Goal: Task Accomplishment & Management: Complete application form

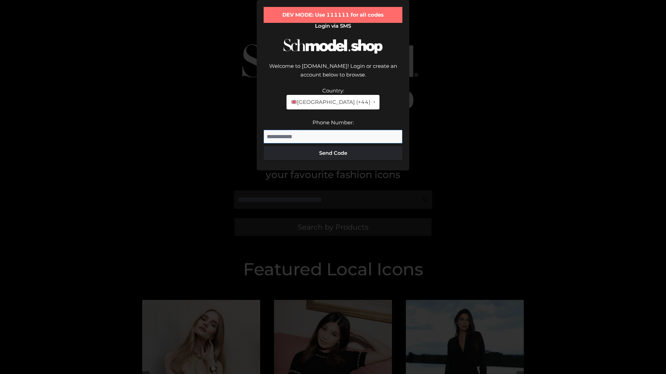
click at [333, 144] on input "Phone Number:" at bounding box center [332, 137] width 139 height 14
type input "**********"
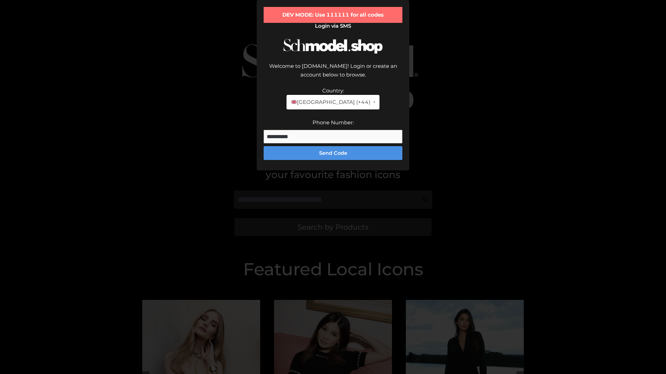
click at [333, 160] on button "Send Code" at bounding box center [332, 153] width 139 height 14
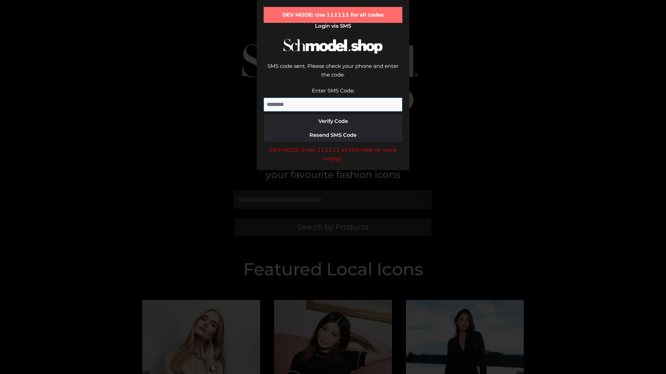
click at [333, 112] on input "Enter SMS Code:" at bounding box center [332, 105] width 139 height 14
type input "******"
click at [333, 128] on button "Verify Code" at bounding box center [332, 121] width 139 height 14
click at [333, 163] on div "DEV MODE: Enter 111111 as SMS code (or leave empty)." at bounding box center [332, 155] width 139 height 18
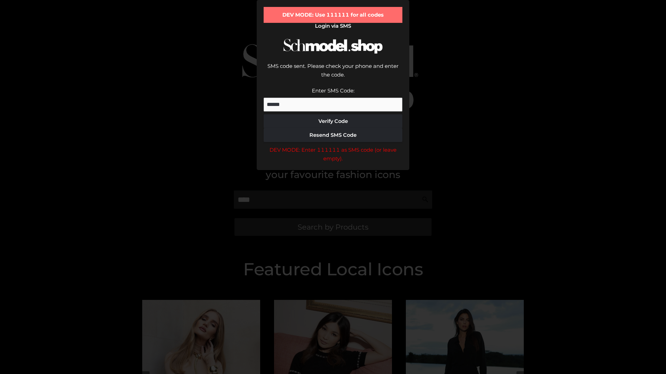
click at [333, 163] on div "DEV MODE: Enter 111111 as SMS code (or leave empty)." at bounding box center [332, 155] width 139 height 18
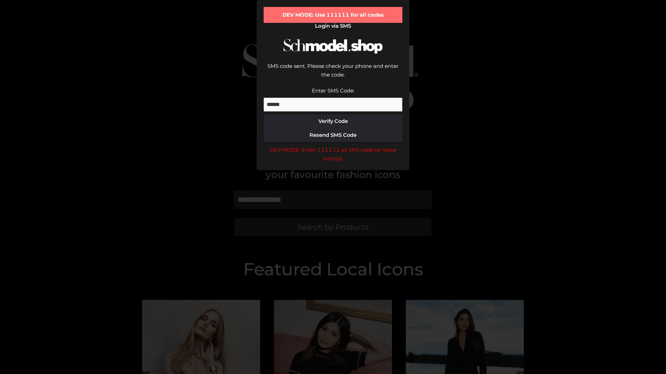
click at [333, 163] on div "DEV MODE: Enter 111111 as SMS code (or leave empty)." at bounding box center [332, 155] width 139 height 18
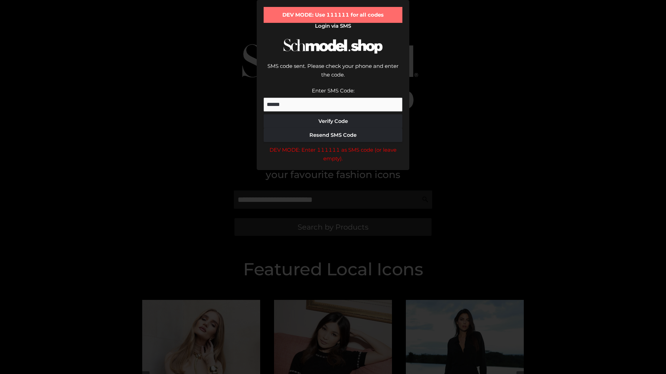
click at [333, 163] on div "DEV MODE: Enter 111111 as SMS code (or leave empty)." at bounding box center [332, 155] width 139 height 18
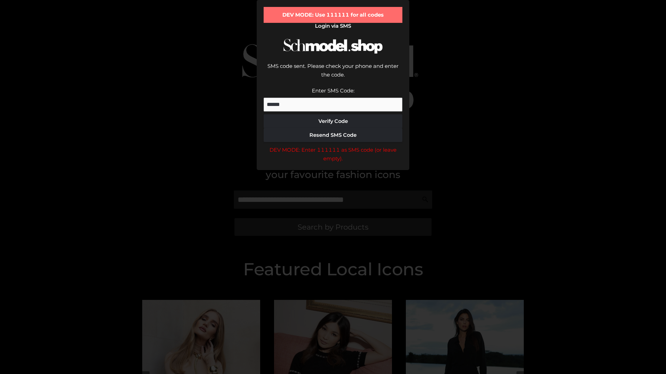
click at [333, 163] on div "DEV MODE: Enter 111111 as SMS code (or leave empty)." at bounding box center [332, 155] width 139 height 18
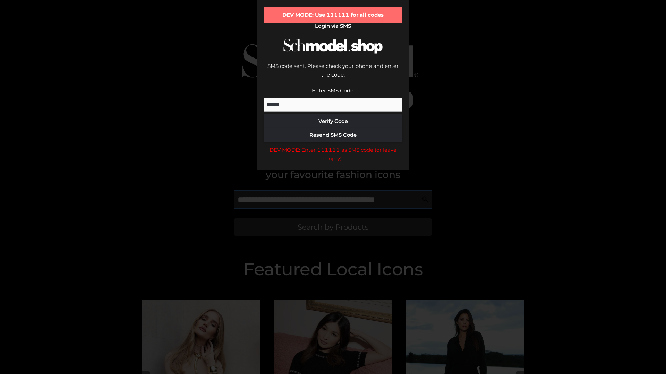
scroll to position [0, 0]
click at [333, 163] on div "DEV MODE: Enter 111111 as SMS code (or leave empty)." at bounding box center [332, 155] width 139 height 18
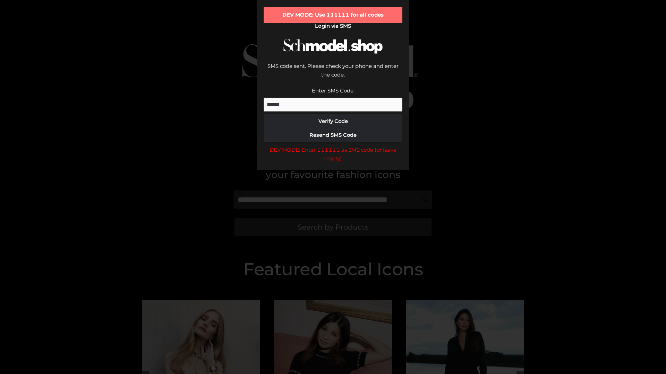
click at [333, 163] on div "DEV MODE: Enter 111111 as SMS code (or leave empty)." at bounding box center [332, 155] width 139 height 18
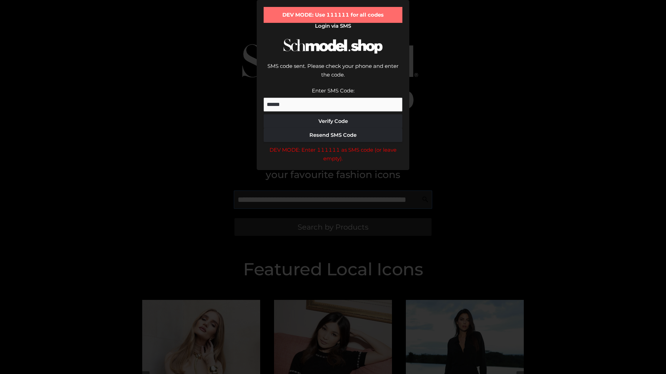
scroll to position [0, 42]
click at [333, 163] on div "DEV MODE: Enter 111111 as SMS code (or leave empty)." at bounding box center [332, 155] width 139 height 18
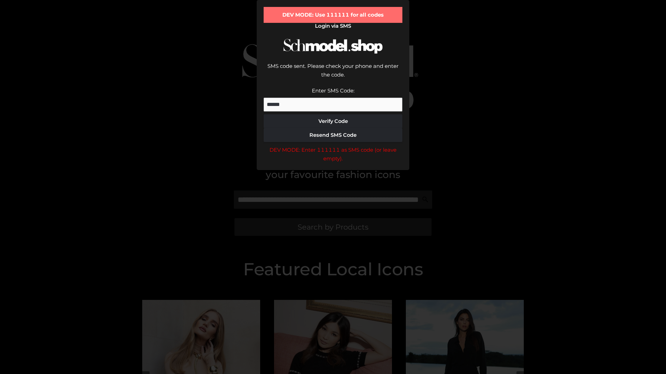
click at [333, 163] on div "DEV MODE: Enter 111111 as SMS code (or leave empty)." at bounding box center [332, 155] width 139 height 18
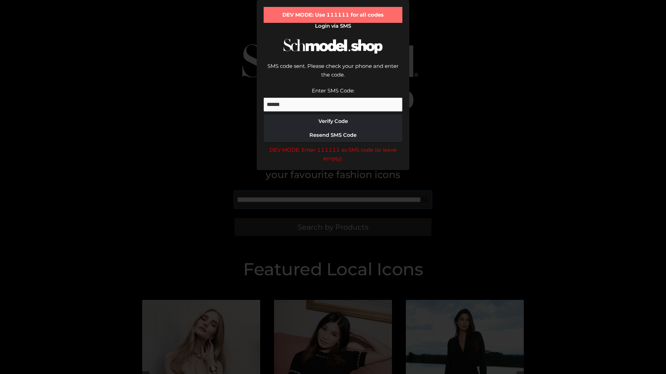
scroll to position [0, 86]
click at [333, 163] on div "DEV MODE: Enter 111111 as SMS code (or leave empty)." at bounding box center [332, 155] width 139 height 18
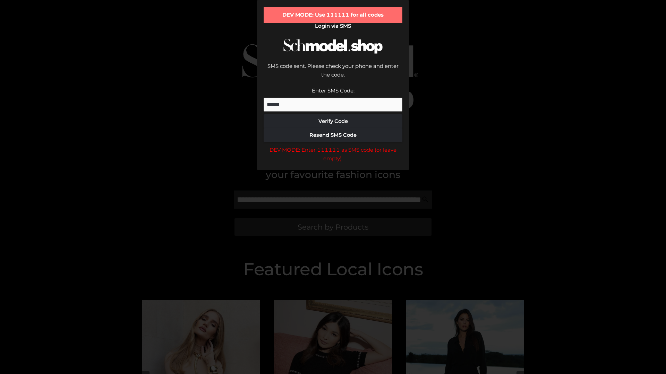
click at [333, 163] on div "DEV MODE: Enter 111111 as SMS code (or leave empty)." at bounding box center [332, 155] width 139 height 18
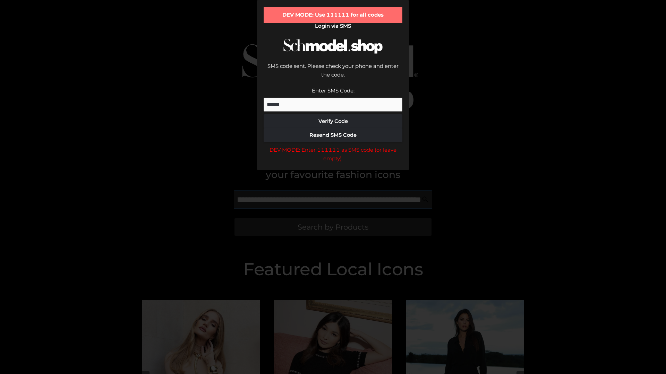
scroll to position [0, 126]
click at [333, 163] on div "DEV MODE: Enter 111111 as SMS code (or leave empty)." at bounding box center [332, 155] width 139 height 18
type input "**********"
